Goal: Information Seeking & Learning: Learn about a topic

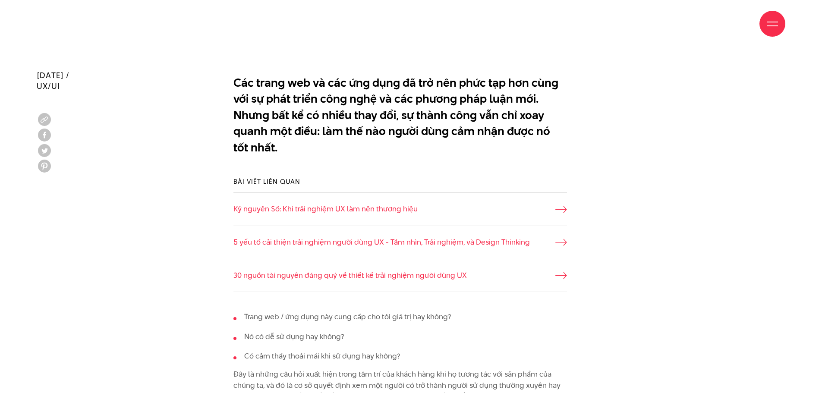
scroll to position [604, 0]
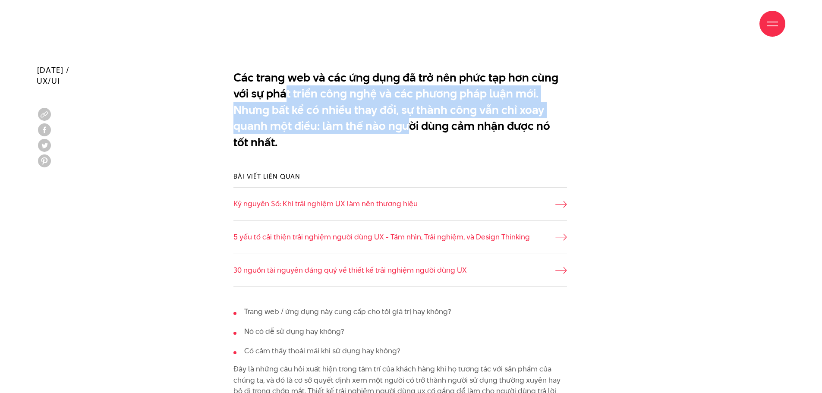
drag, startPoint x: 288, startPoint y: 88, endPoint x: 440, endPoint y: 127, distance: 157.0
click at [424, 124] on p "Các trang web và các ứng dụng đã trở nên phức tạp hơn cùng với sự phát triển cô…" at bounding box center [399, 109] width 333 height 81
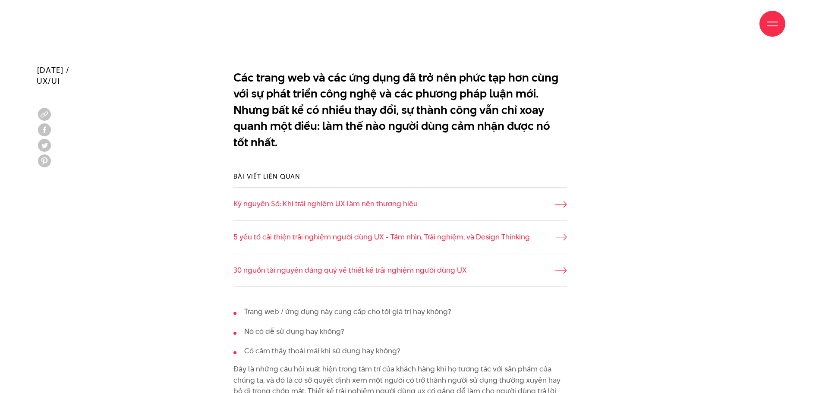
click at [440, 127] on p "Các trang web và các ứng dụng đã trở nên phức tạp hơn cùng với sự phát triển cô…" at bounding box center [399, 109] width 333 height 81
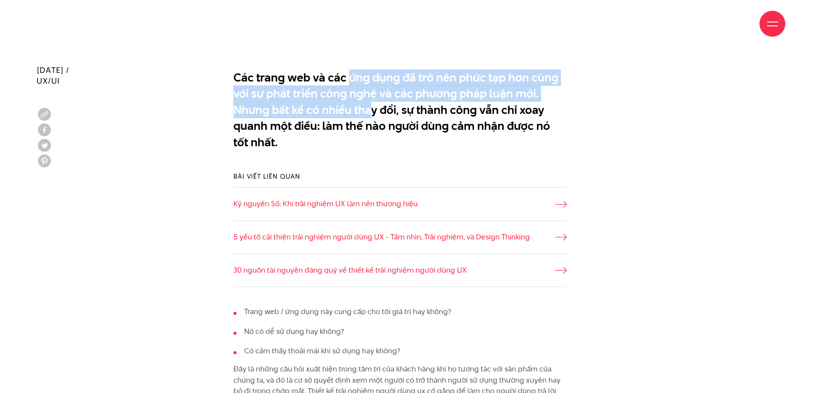
click at [372, 116] on p "Các trang web và các ứng dụng đã trở nên phức tạp hơn cùng với sự phát triển cô…" at bounding box center [399, 109] width 333 height 81
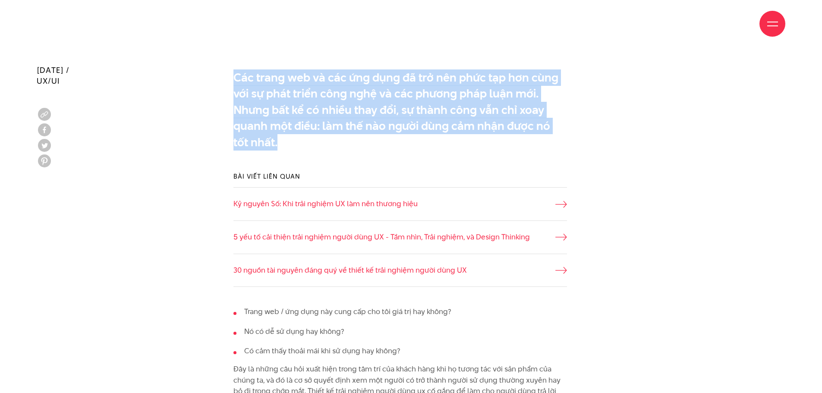
drag, startPoint x: 317, startPoint y: 111, endPoint x: 351, endPoint y: 137, distance: 42.8
click at [351, 137] on p "Các trang web và các ứng dụng đã trở nên phức tạp hơn cùng với sự phát triển cô…" at bounding box center [399, 109] width 333 height 81
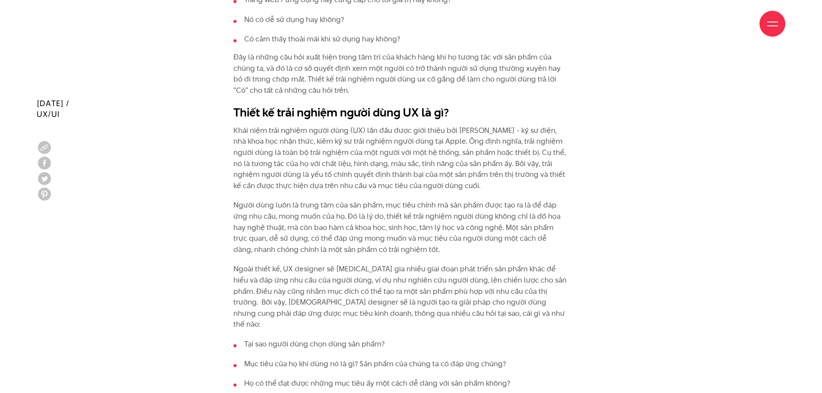
scroll to position [949, 0]
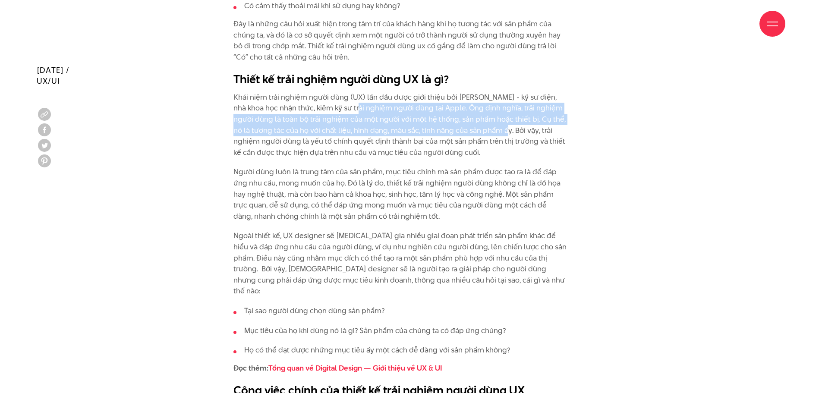
drag, startPoint x: 447, startPoint y: 128, endPoint x: 490, endPoint y: 133, distance: 43.0
click at [490, 133] on p "Khái niệm trải nghiệm người dùng (UX) lần đầu được giới thiệu bởi [PERSON_NAME]…" at bounding box center [399, 125] width 333 height 66
click at [490, 132] on p "Khái niệm trải nghiệm người dùng (UX) lần đầu được giới thiệu bởi [PERSON_NAME]…" at bounding box center [399, 125] width 333 height 66
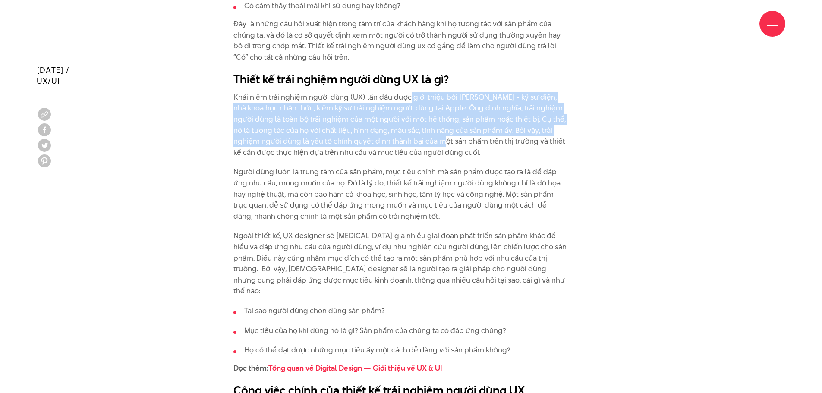
drag, startPoint x: 410, startPoint y: 117, endPoint x: 414, endPoint y: 144, distance: 27.4
click at [414, 144] on p "Khái niệm trải nghiệm người dùng (UX) lần đầu được giới thiệu bởi [PERSON_NAME]…" at bounding box center [399, 125] width 333 height 66
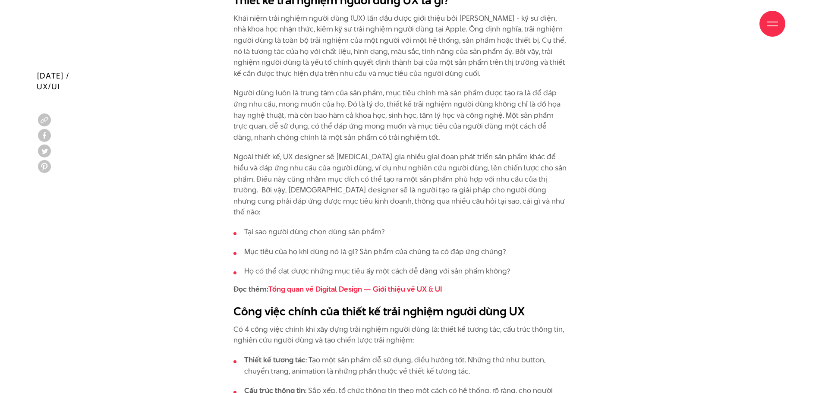
scroll to position [1035, 0]
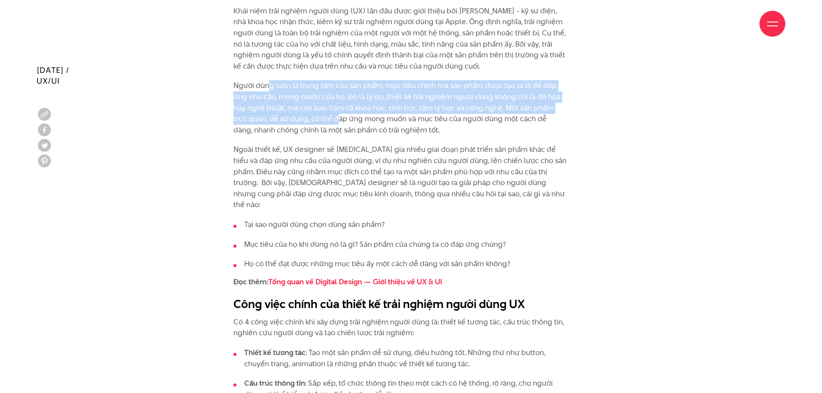
drag, startPoint x: 267, startPoint y: 79, endPoint x: 355, endPoint y: 126, distance: 99.4
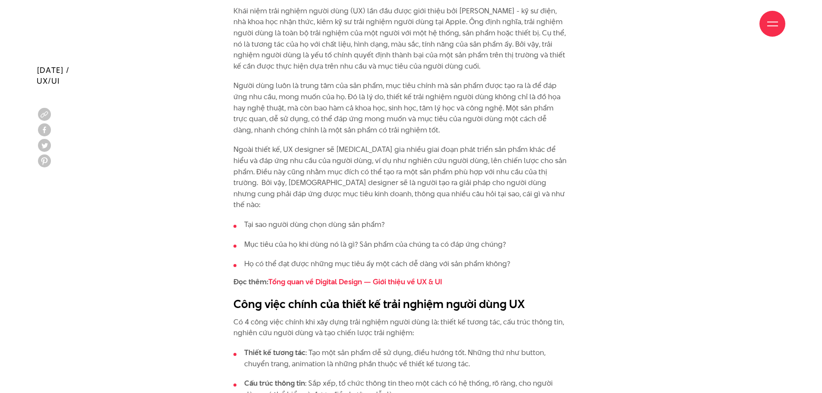
click at [356, 126] on p "Người dùng luôn là trung tâm của sản phẩm, mục tiêu chính mà sản phẩm được tạo …" at bounding box center [399, 107] width 333 height 55
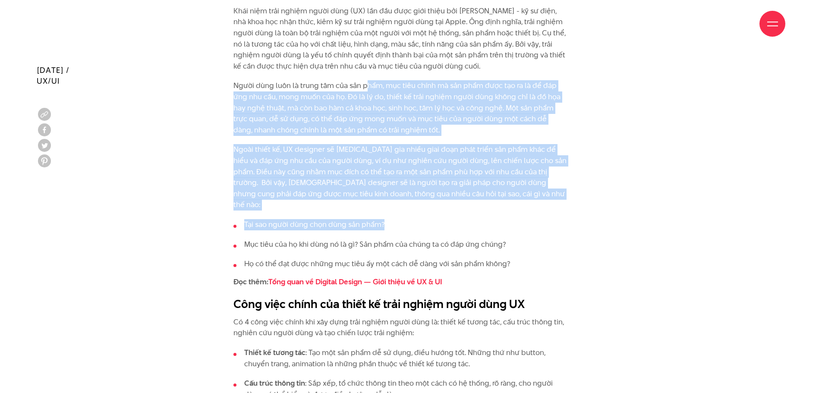
drag, startPoint x: 365, startPoint y: 91, endPoint x: 399, endPoint y: 211, distance: 124.6
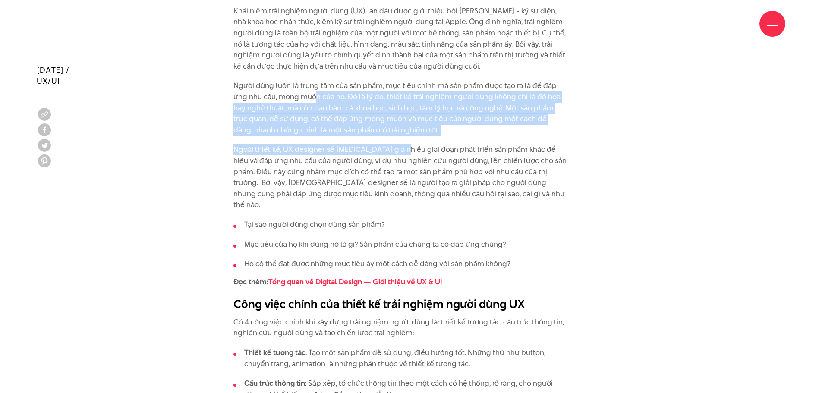
drag, startPoint x: 314, startPoint y: 96, endPoint x: 447, endPoint y: 166, distance: 150.1
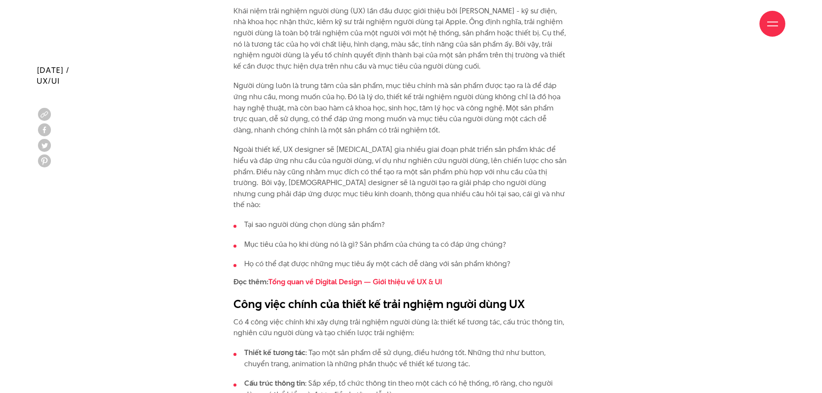
click at [448, 166] on p "Ngoài thiết kế, UX designer sẽ [MEDICAL_DATA] gia nhiều giai đoạn phát triển sả…" at bounding box center [399, 177] width 333 height 66
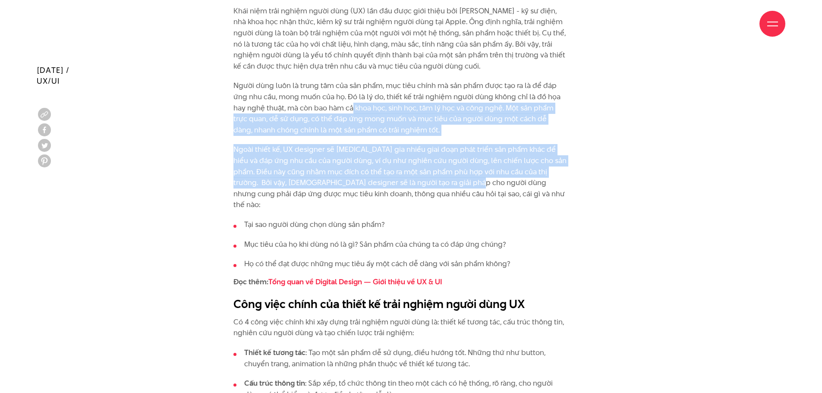
drag, startPoint x: 353, startPoint y: 110, endPoint x: 461, endPoint y: 185, distance: 131.2
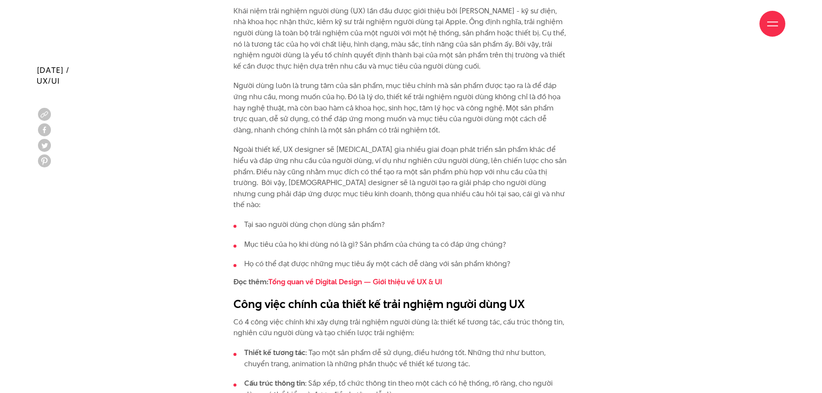
click at [461, 185] on p "Ngoài thiết kế, UX designer sẽ [MEDICAL_DATA] gia nhiều giai đoạn phát triển sả…" at bounding box center [399, 177] width 333 height 66
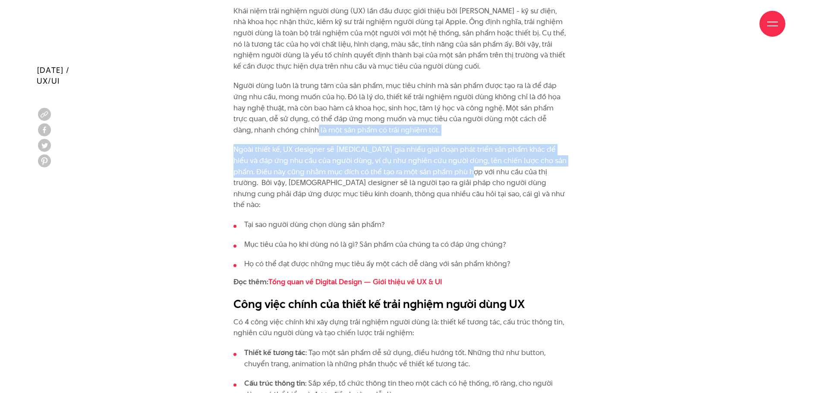
drag, startPoint x: 341, startPoint y: 146, endPoint x: 488, endPoint y: 173, distance: 149.9
click at [489, 173] on p "Ngoài thiết kế, UX designer sẽ [MEDICAL_DATA] gia nhiều giai đoạn phát triển sả…" at bounding box center [399, 177] width 333 height 66
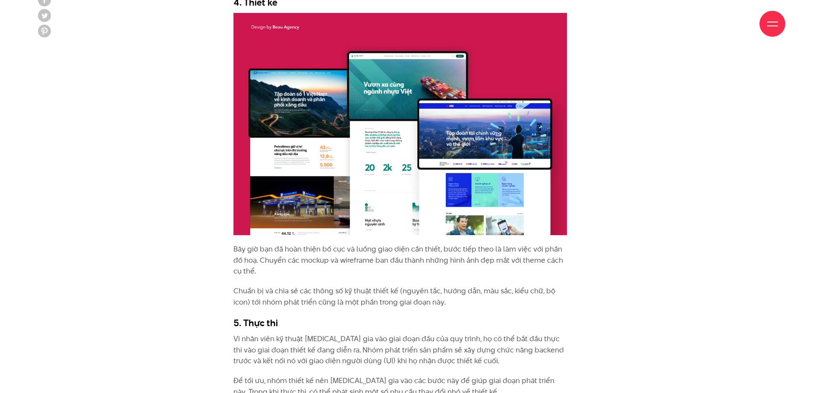
scroll to position [2545, 0]
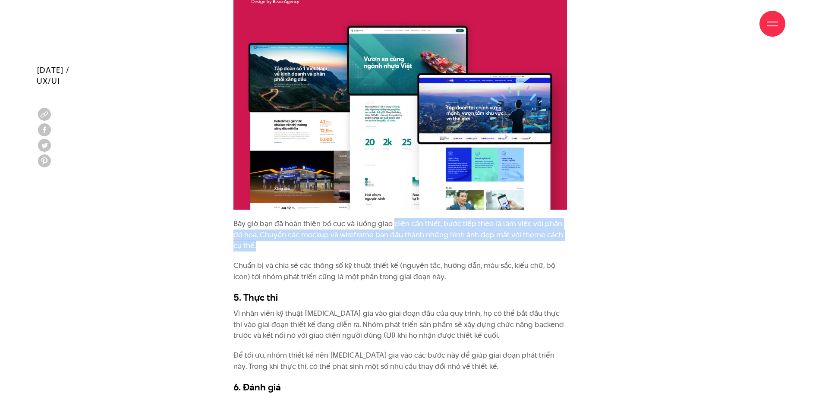
drag, startPoint x: 393, startPoint y: 217, endPoint x: 443, endPoint y: 239, distance: 54.7
click at [443, 238] on p "Bây giờ bạn đã hoàn thiện bố cục và luồng giao diện cần thiết, bước tiếp theo l…" at bounding box center [399, 234] width 333 height 33
click at [443, 239] on p "Bây giờ bạn đã hoàn thiện bố cục và luồng giao diện cần thiết, bước tiếp theo l…" at bounding box center [399, 234] width 333 height 33
drag, startPoint x: 377, startPoint y: 217, endPoint x: 442, endPoint y: 253, distance: 74.2
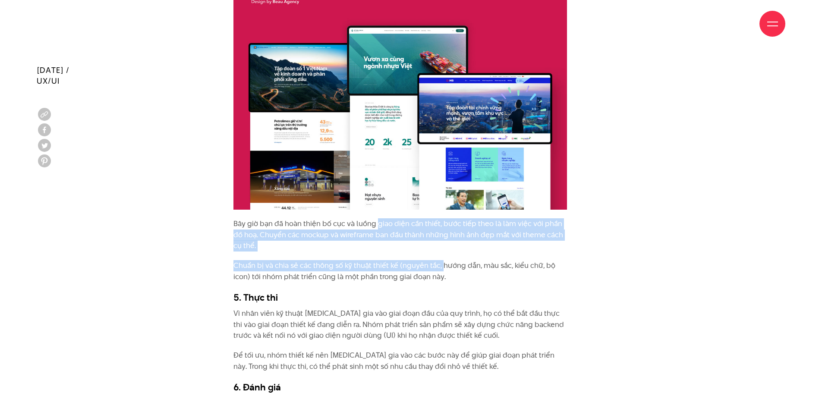
click at [443, 260] on p "Chuẩn bị và chia sẻ các thông số kỹ thuật thiết kế (nguyên tắc, hướng dẫn, màu …" at bounding box center [399, 271] width 333 height 22
drag, startPoint x: 294, startPoint y: 211, endPoint x: 318, endPoint y: 245, distance: 42.0
drag, startPoint x: 282, startPoint y: 214, endPoint x: 309, endPoint y: 256, distance: 49.5
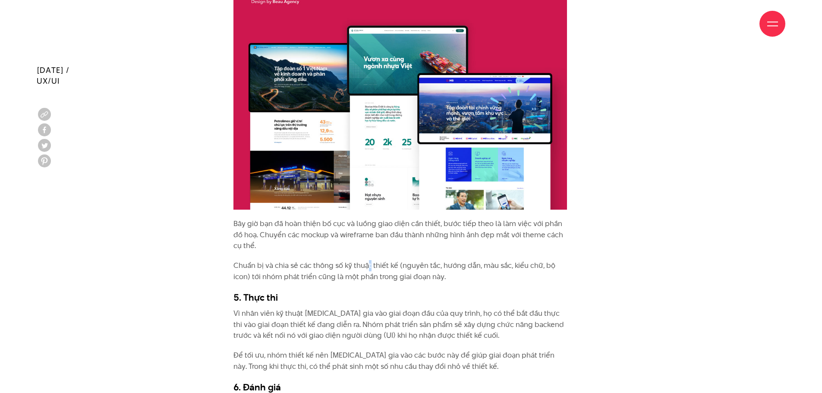
drag, startPoint x: 291, startPoint y: 231, endPoint x: 341, endPoint y: 262, distance: 58.9
click at [348, 271] on p "Chuẩn bị và chia sẻ các thông số kỹ thuật thiết kế (nguyên tắc, hướng dẫn, màu …" at bounding box center [399, 271] width 333 height 22
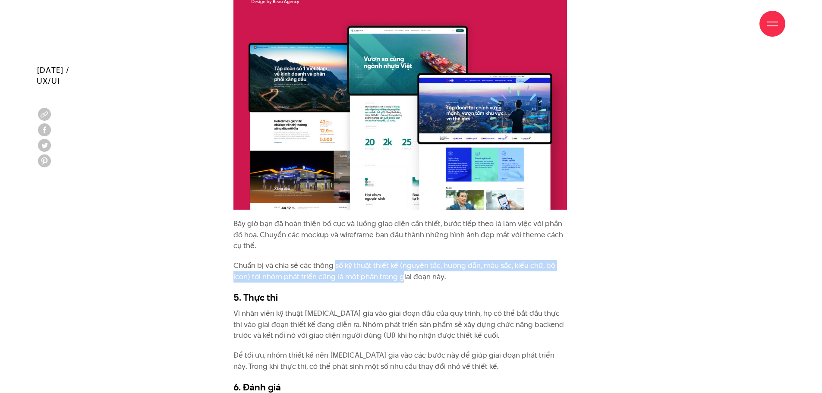
drag, startPoint x: 336, startPoint y: 245, endPoint x: 414, endPoint y: 271, distance: 81.7
click at [414, 270] on p "Chuẩn bị và chia sẻ các thông số kỹ thuật thiết kế (nguyên tắc, hướng dẫn, màu …" at bounding box center [399, 271] width 333 height 22
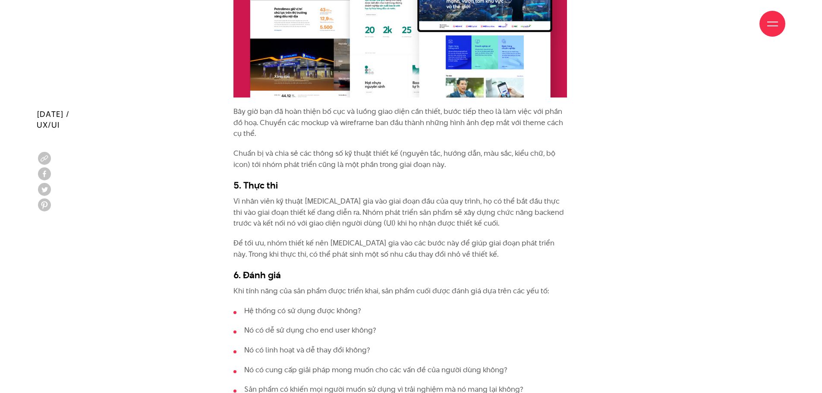
scroll to position [2718, 0]
